Goal: Transaction & Acquisition: Obtain resource

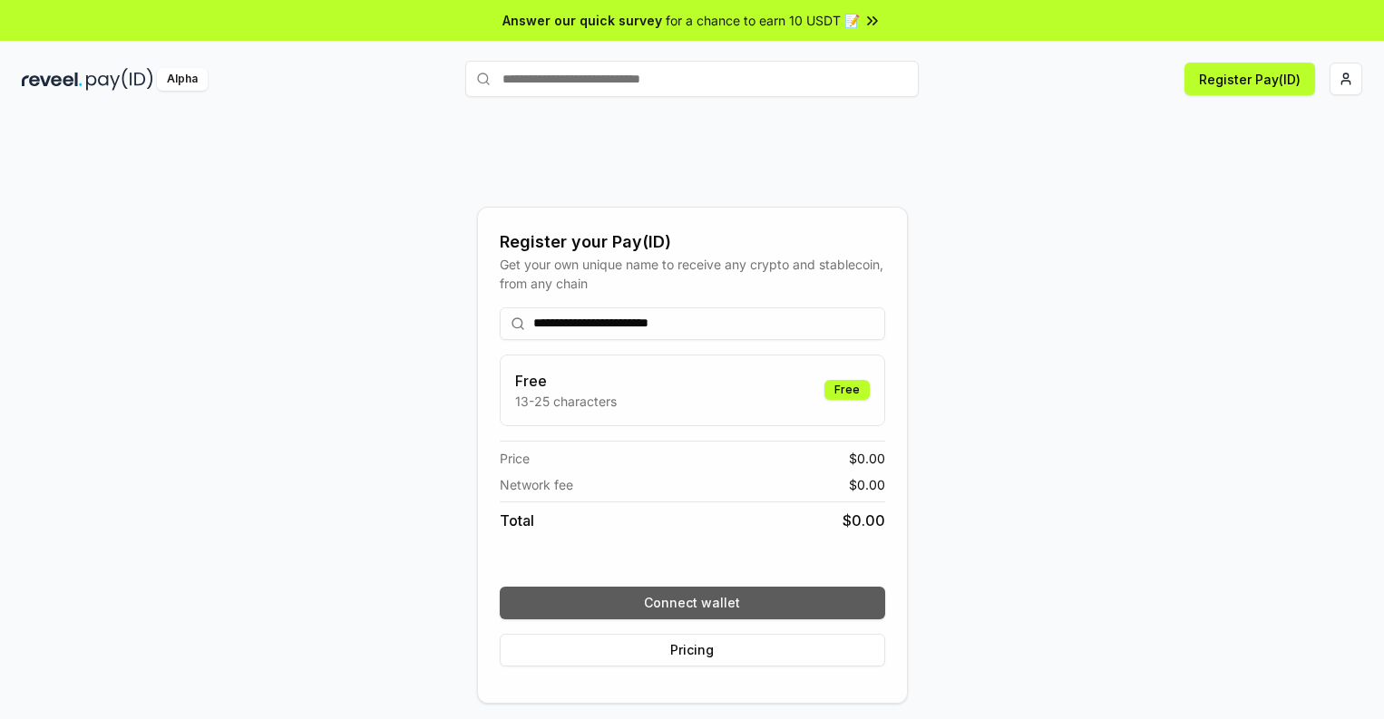
type input "**********"
click at [692, 602] on button "Connect wallet" at bounding box center [692, 603] width 385 height 33
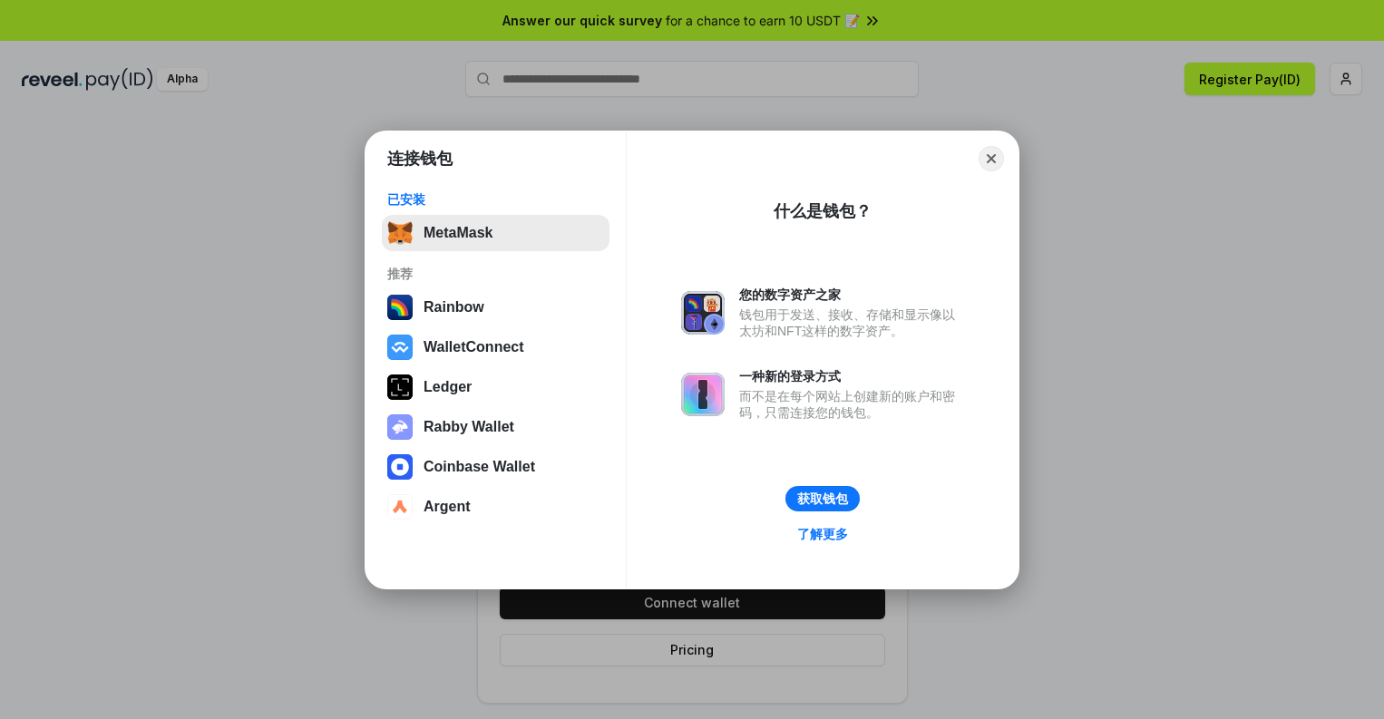
click at [495, 232] on button "MetaMask" at bounding box center [496, 233] width 228 height 36
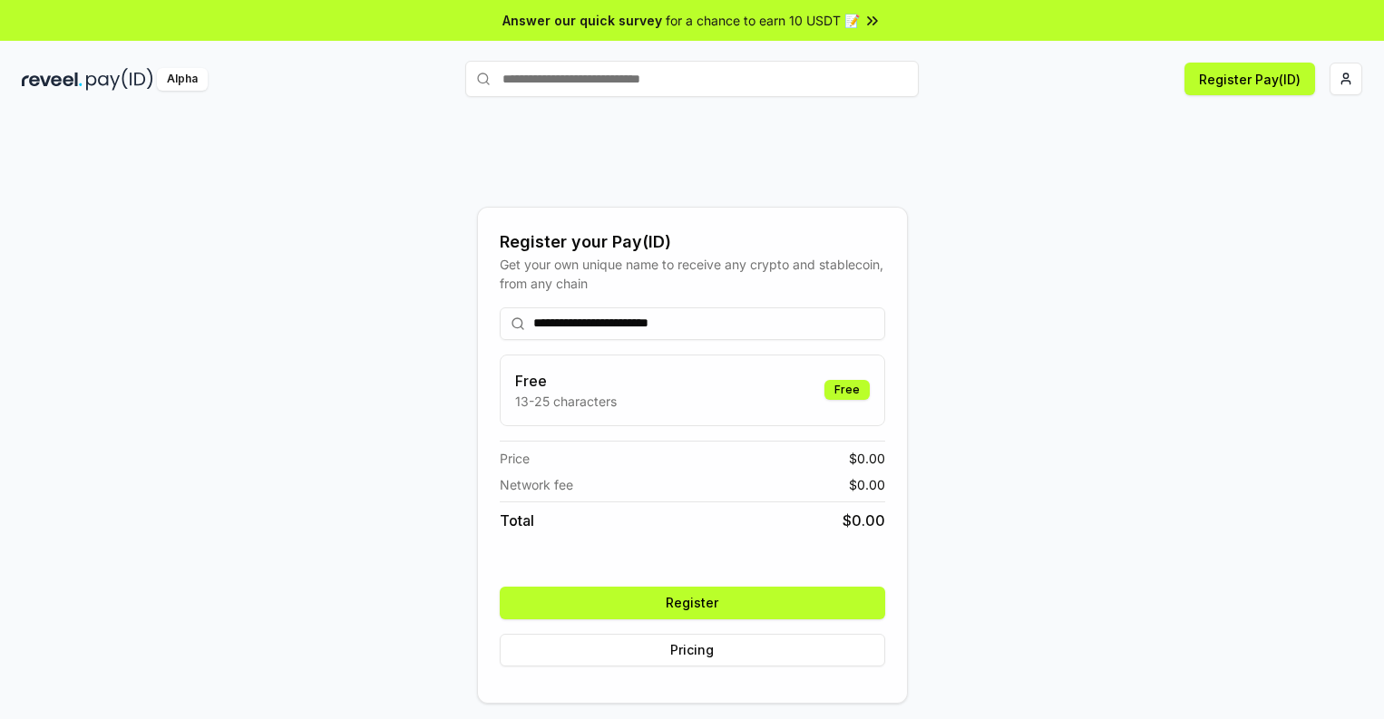
click at [692, 602] on button "Register" at bounding box center [692, 603] width 385 height 33
